Goal: Information Seeking & Learning: Find specific fact

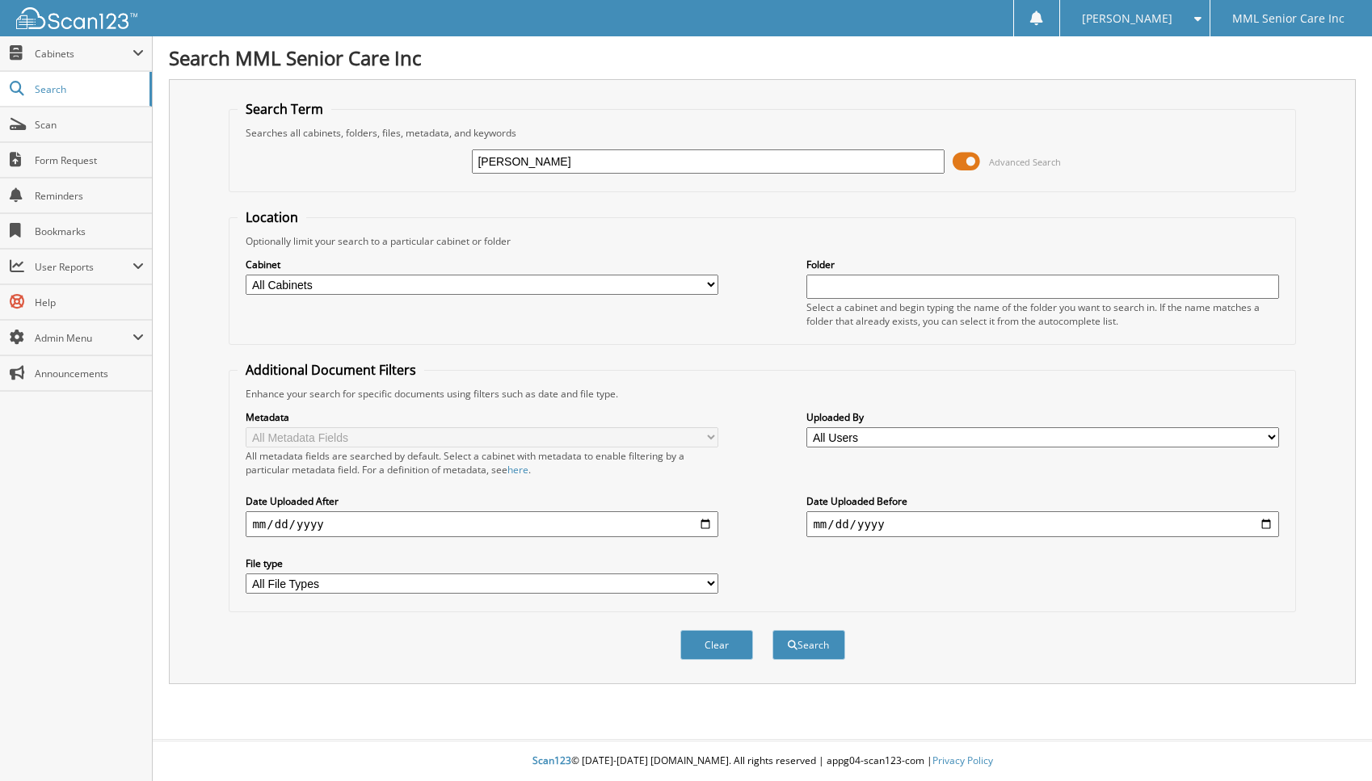
type input "Melinda"
click at [772, 630] on button "Search" at bounding box center [808, 645] width 73 height 30
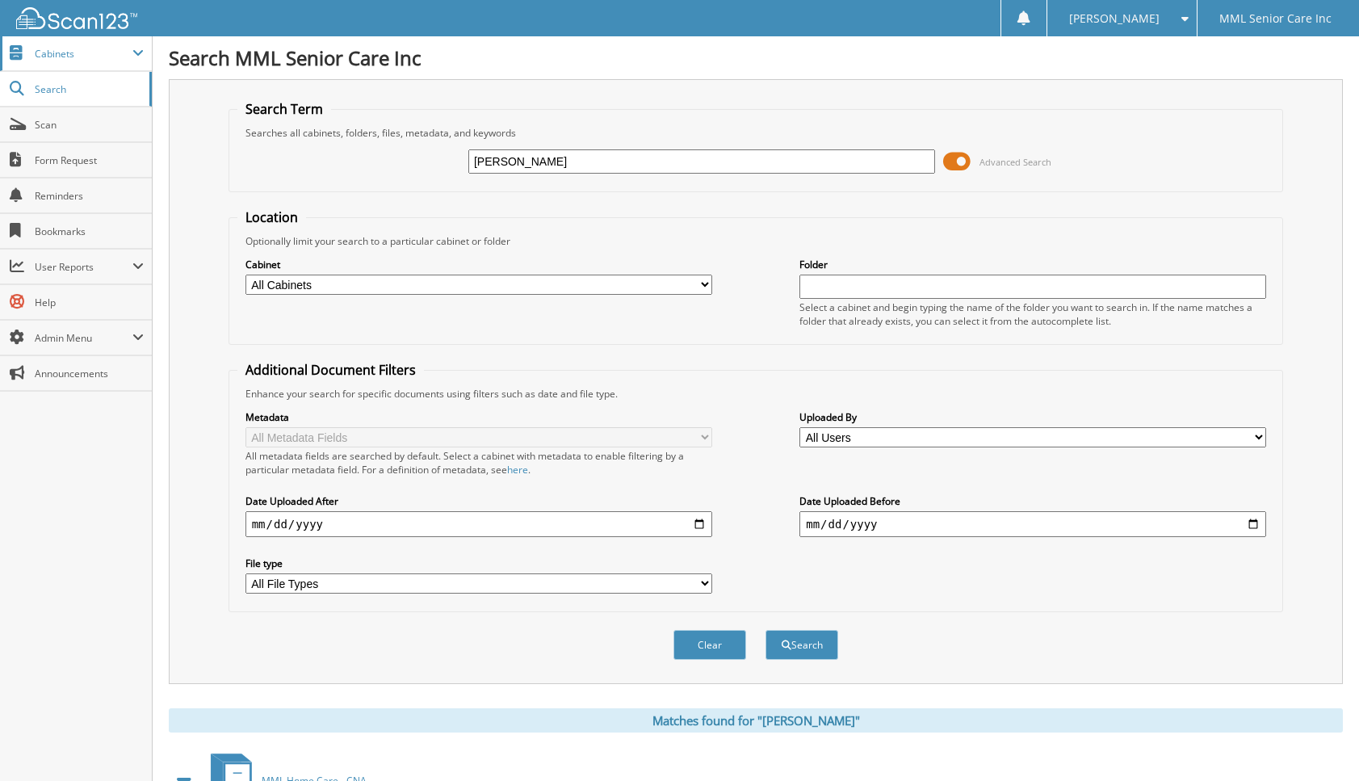
click at [75, 63] on span "Cabinets" at bounding box center [76, 53] width 152 height 35
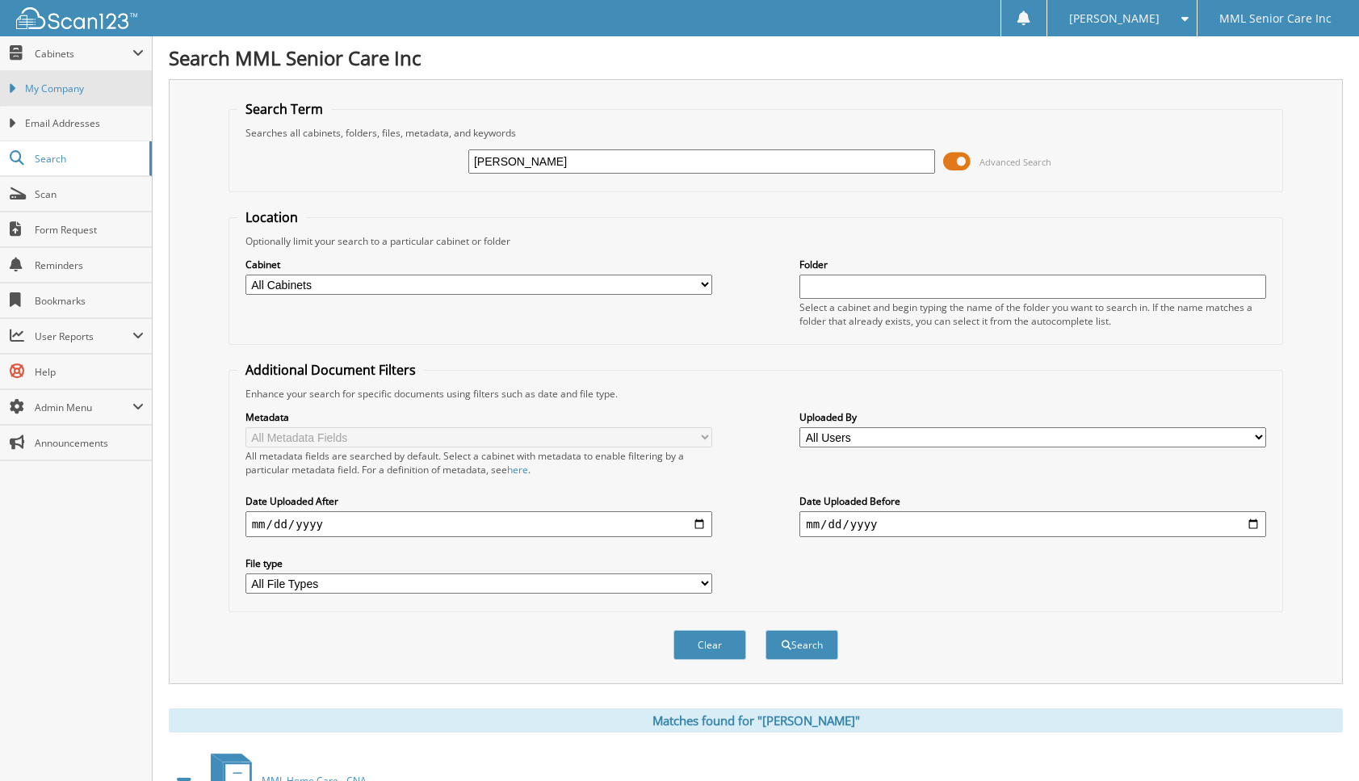
click at [76, 90] on span "My Company" at bounding box center [84, 89] width 119 height 15
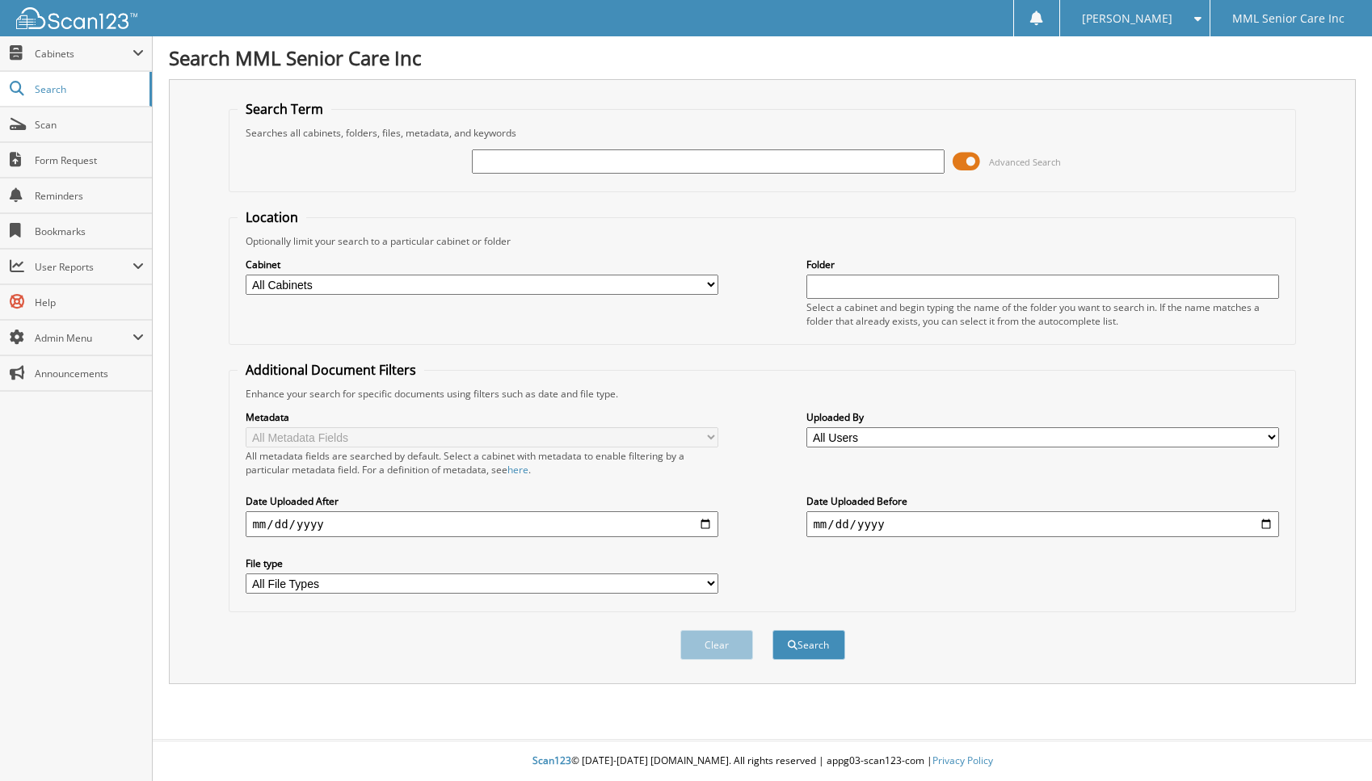
click at [665, 164] on input "text" at bounding box center [708, 161] width 472 height 24
type input "[PERSON_NAME]"
click at [772, 630] on button "Search" at bounding box center [808, 645] width 73 height 30
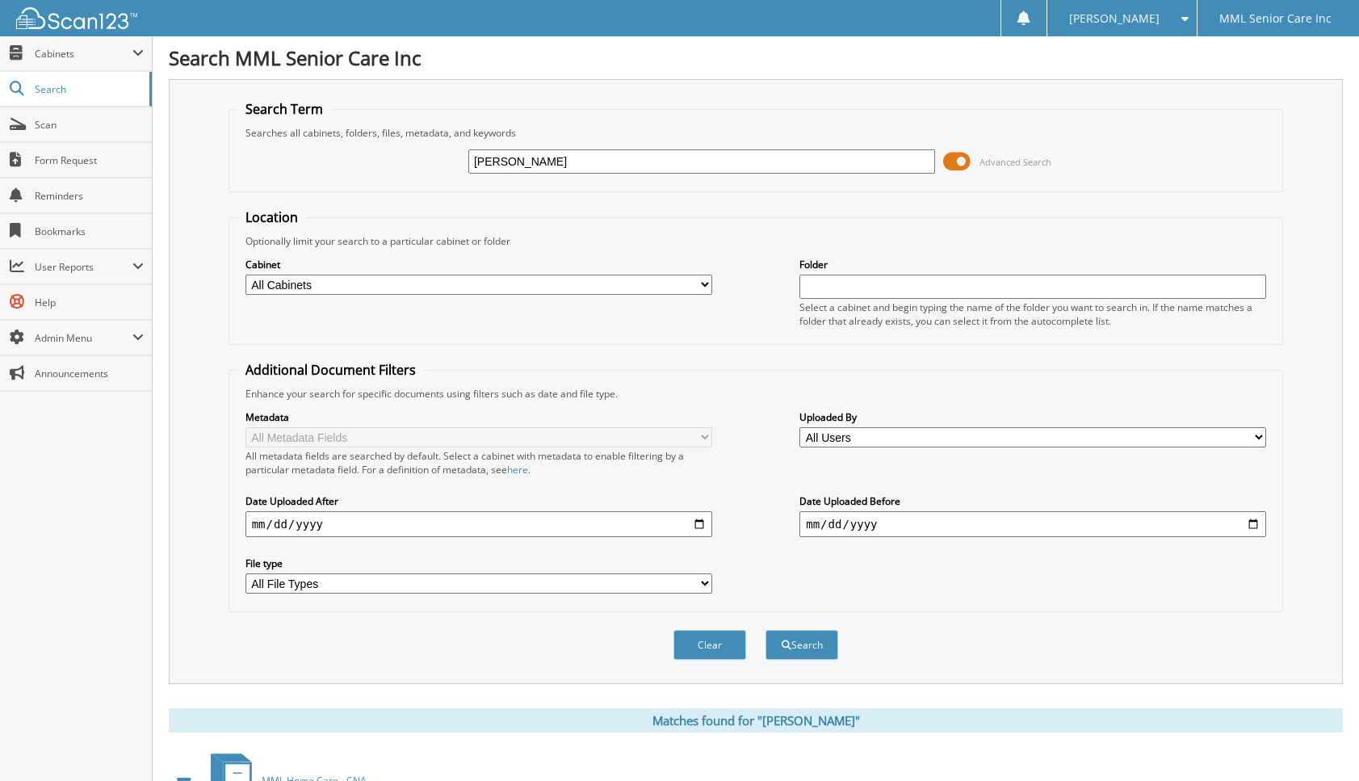
click at [564, 162] on input "Ariel Perez" at bounding box center [701, 161] width 467 height 24
type input "[PERSON_NAME]"
click at [766, 630] on button "Search" at bounding box center [802, 645] width 73 height 30
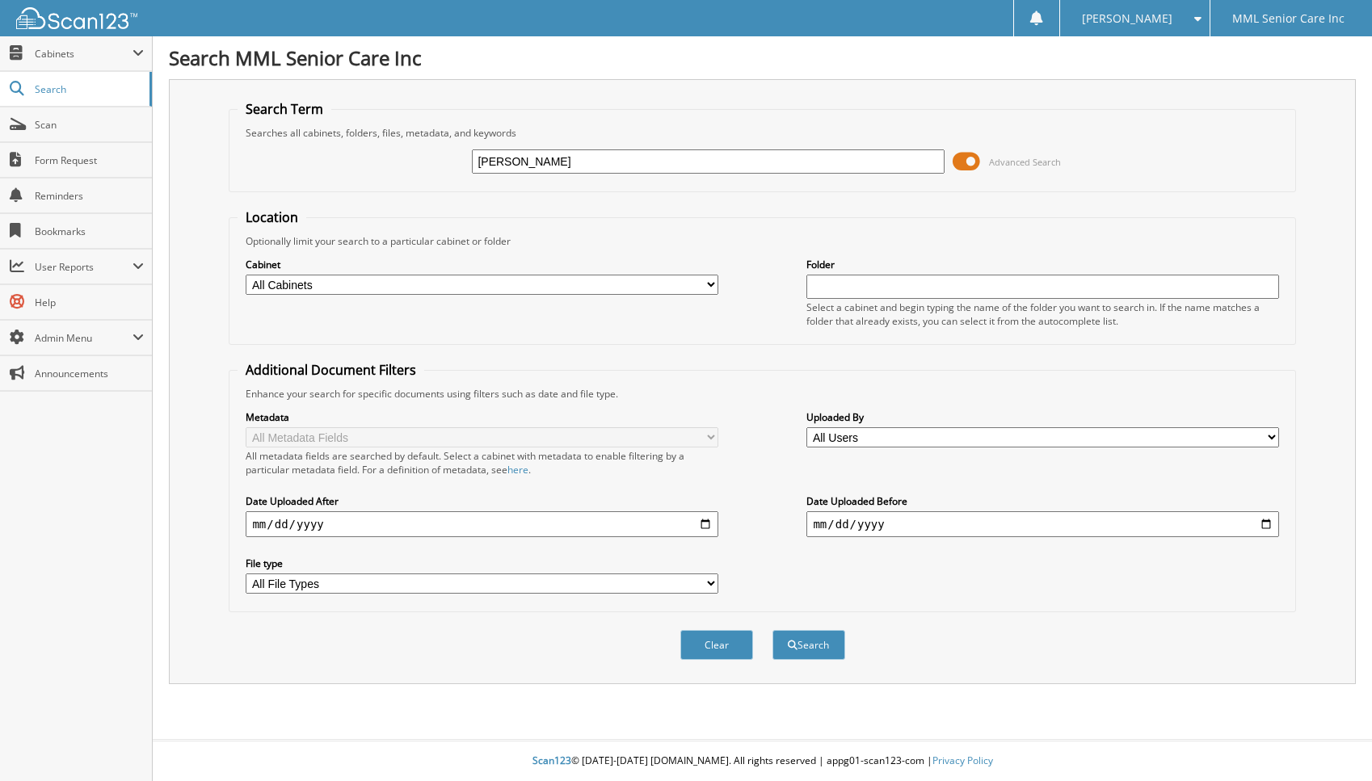
type input "[PERSON_NAME]"
click at [772, 630] on button "Search" at bounding box center [808, 645] width 73 height 30
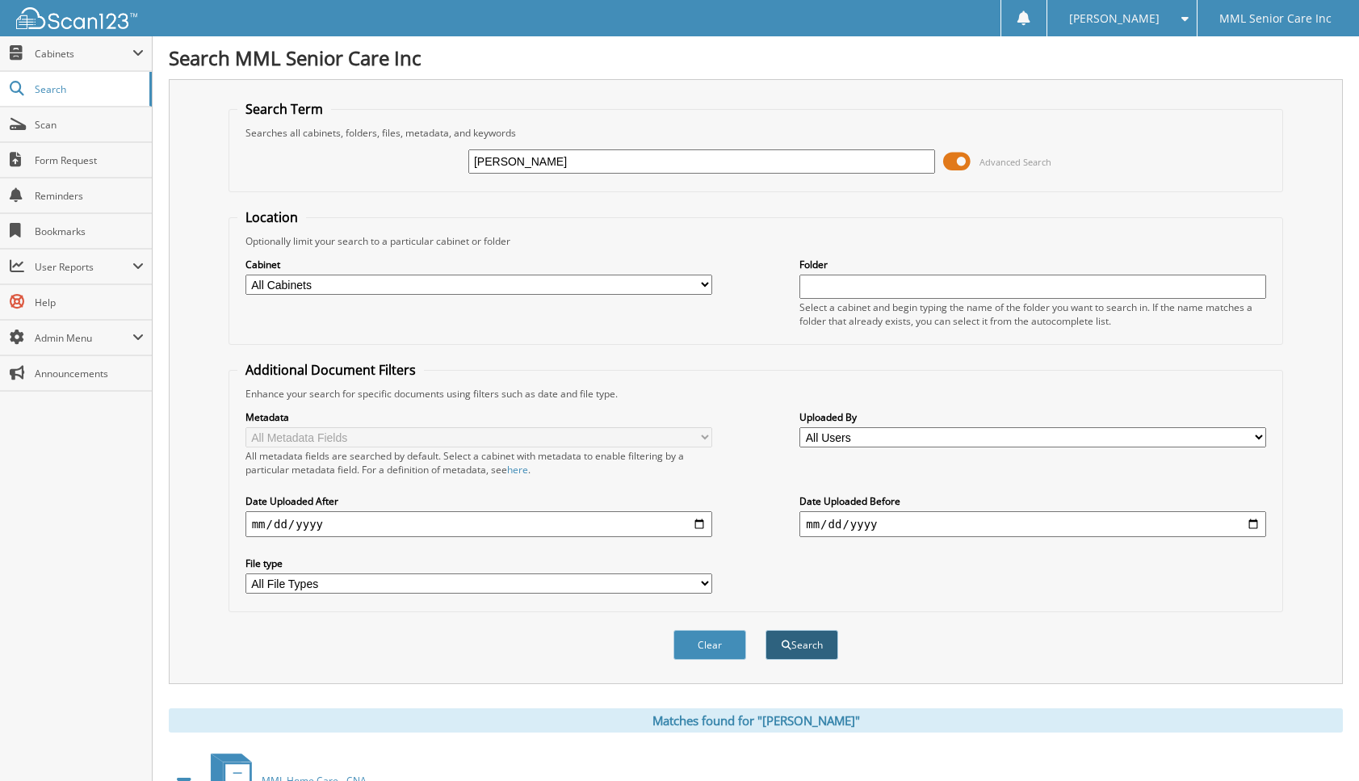
click at [806, 652] on button "Search" at bounding box center [802, 645] width 73 height 30
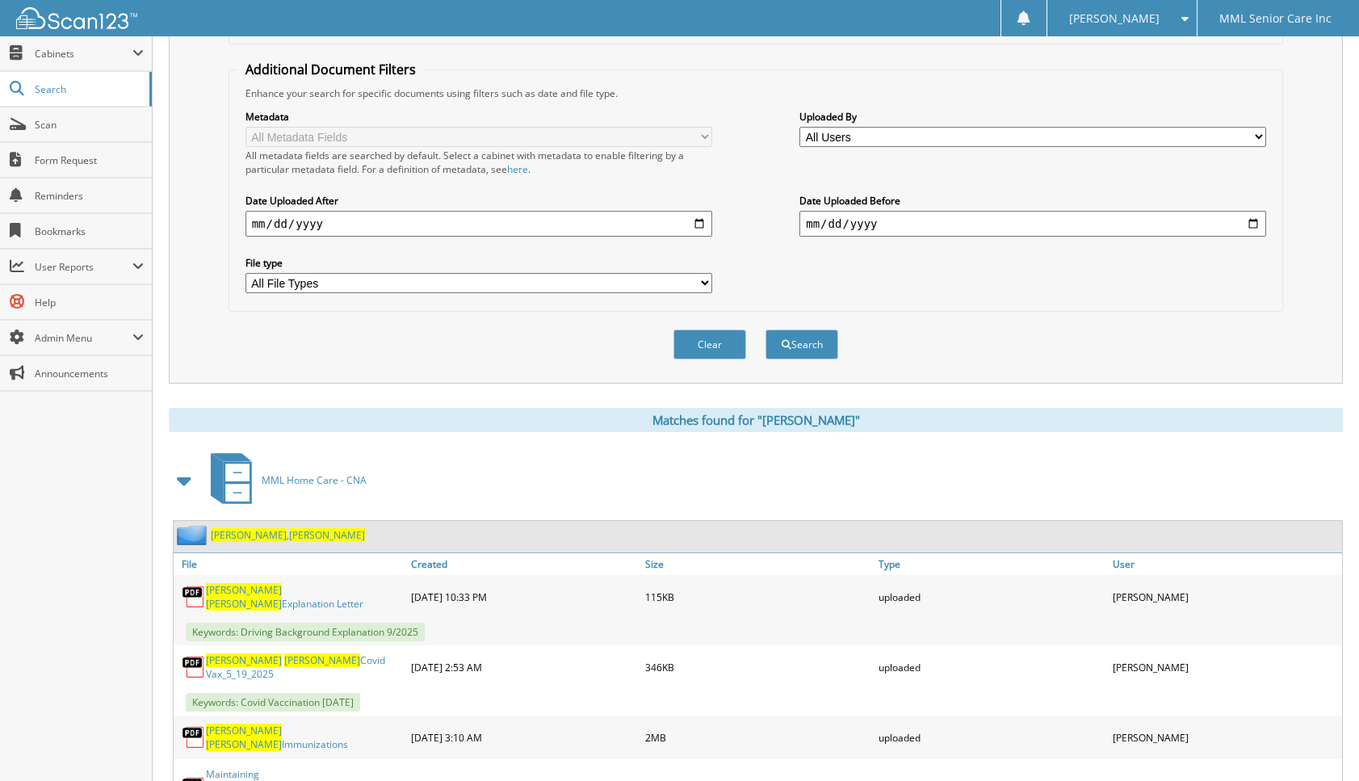
scroll to position [359, 0]
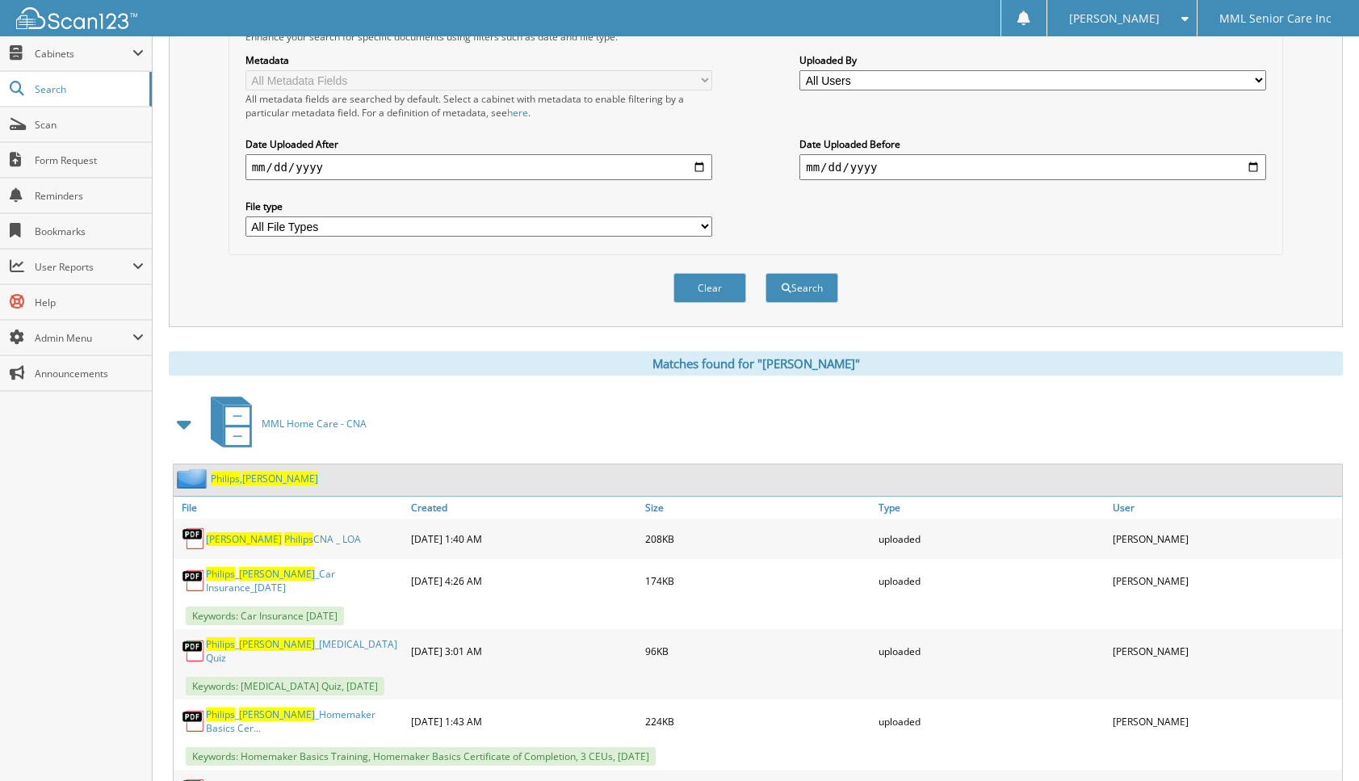
click at [267, 480] on span "[PERSON_NAME]" at bounding box center [280, 479] width 76 height 14
